Goal: Information Seeking & Learning: Learn about a topic

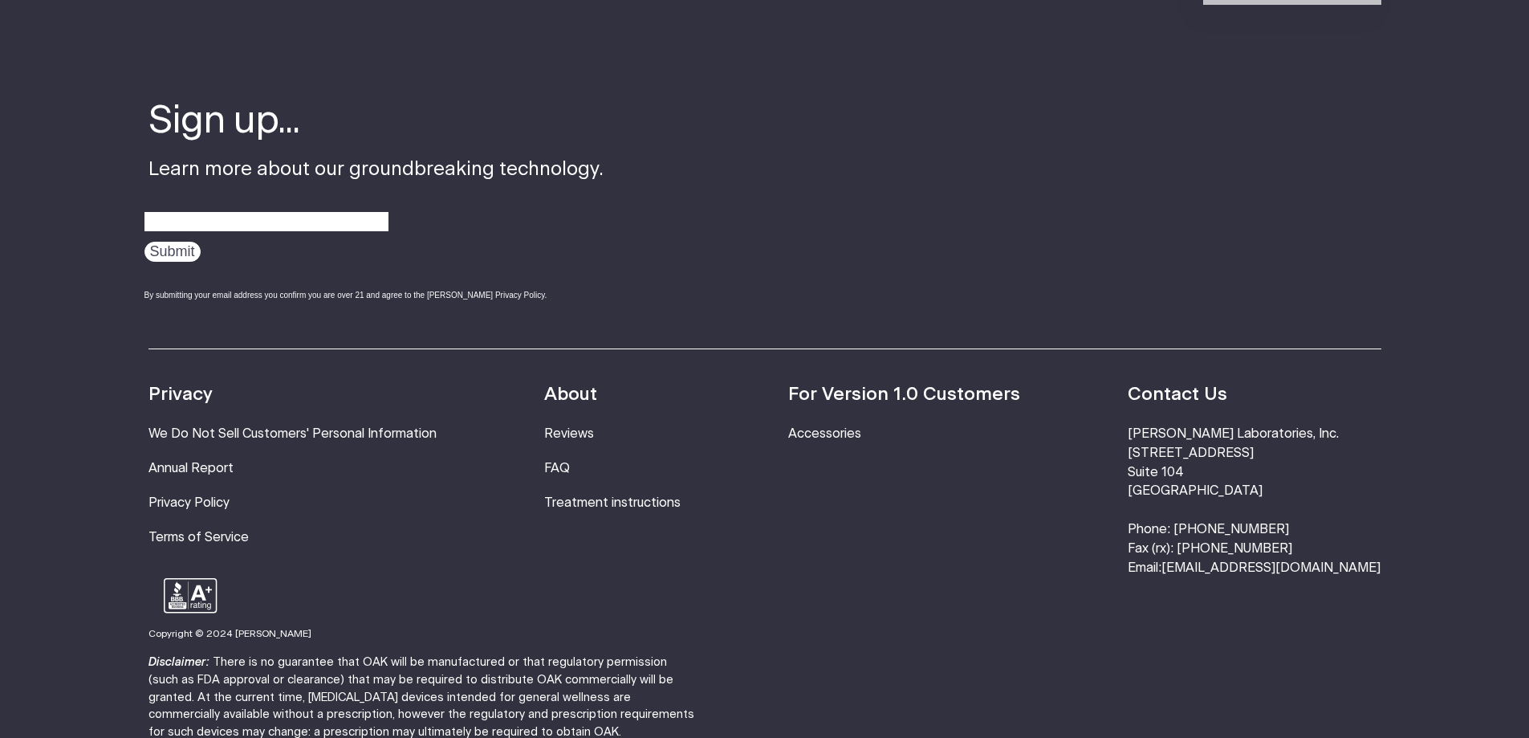
scroll to position [2996, 0]
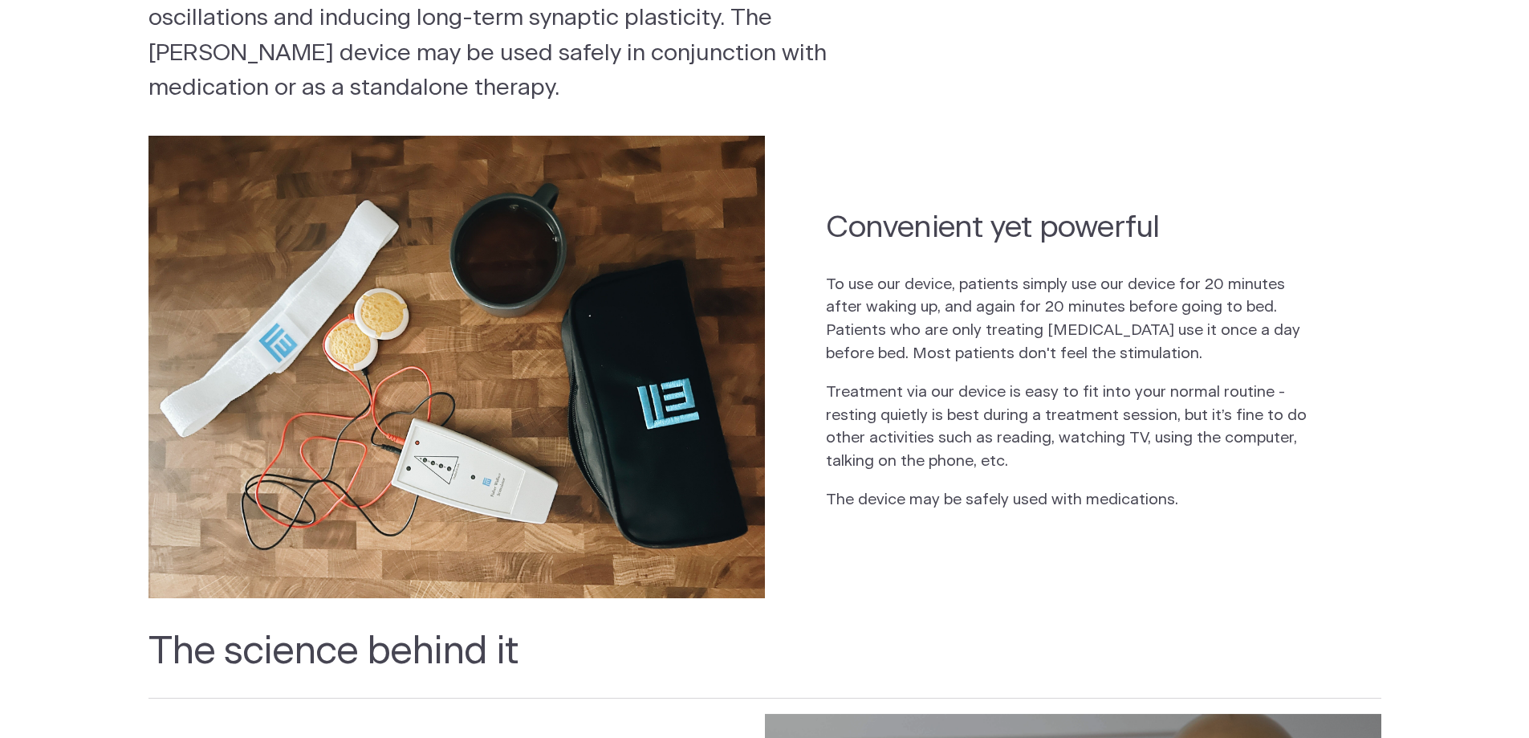
scroll to position [0, 0]
